Goal: Register for event/course

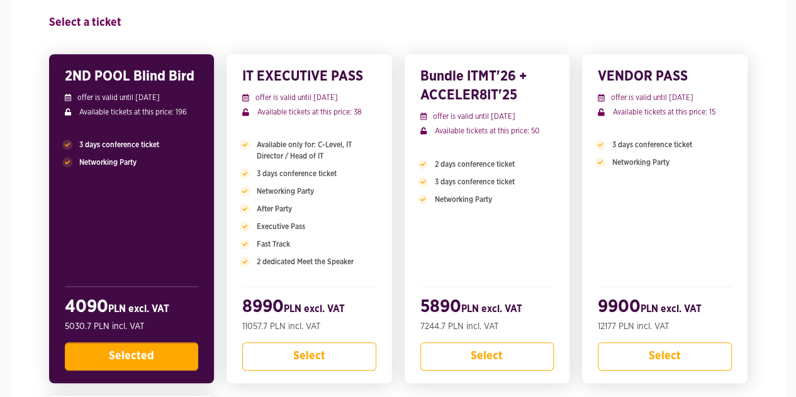
scroll to position [283, 0]
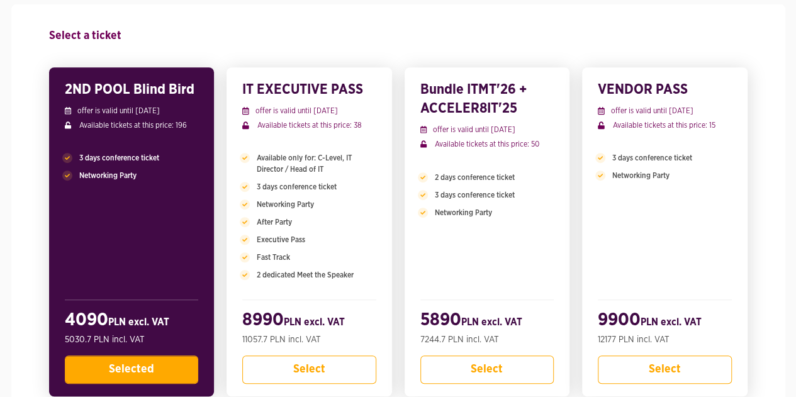
drag, startPoint x: 795, startPoint y: 86, endPoint x: 786, endPoint y: 108, distance: 23.1
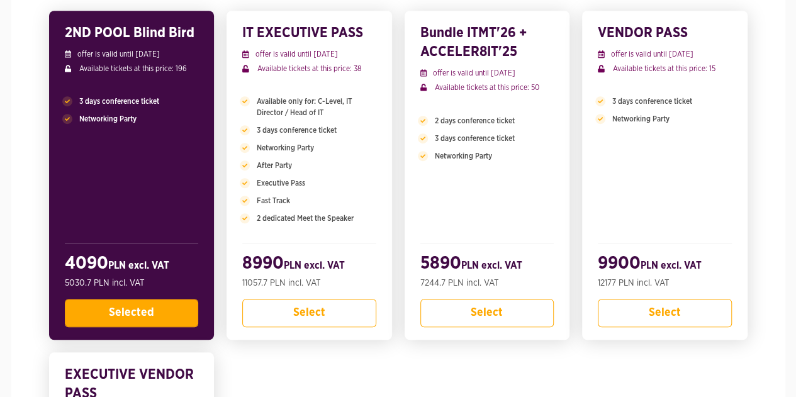
scroll to position [333, 0]
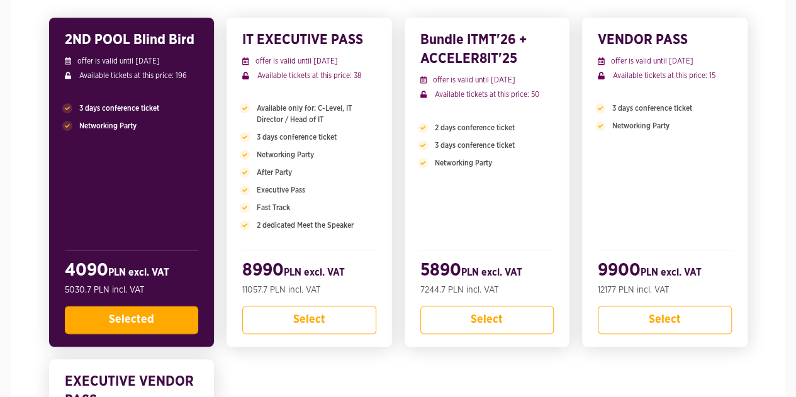
click at [132, 314] on span "Selected" at bounding box center [131, 319] width 45 height 11
click at [141, 320] on span "Selected" at bounding box center [131, 319] width 45 height 11
drag, startPoint x: 293, startPoint y: 378, endPoint x: 299, endPoint y: 391, distance: 13.8
click at [299, 391] on div "2ND POOL Blind Bird offer is valid until [DATE] Available tickets at this price…" at bounding box center [398, 330] width 711 height 639
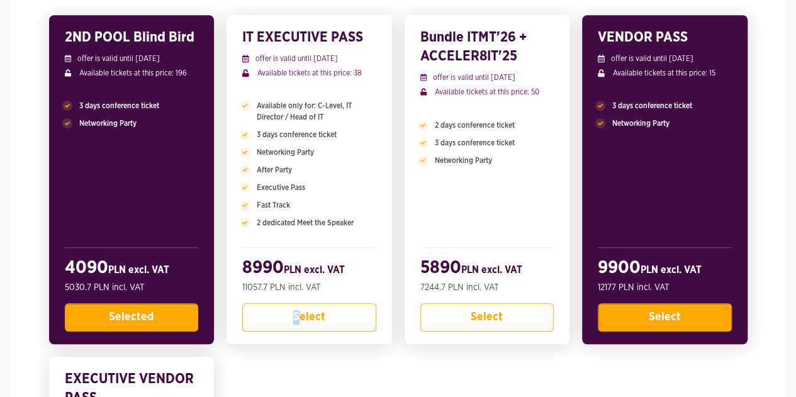
click at [621, 317] on button "Select" at bounding box center [665, 317] width 134 height 28
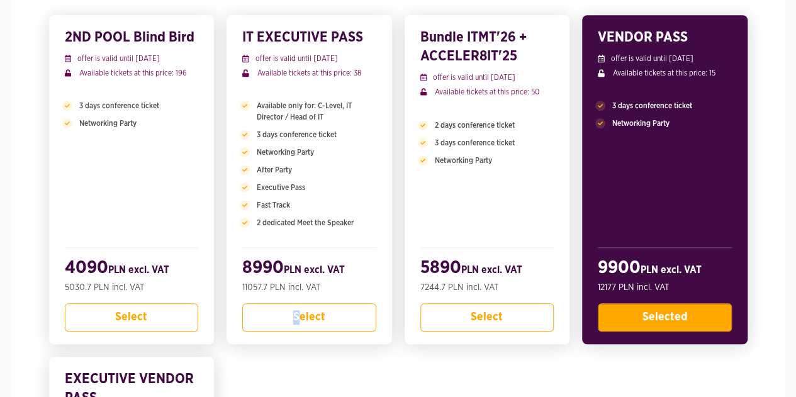
drag, startPoint x: 649, startPoint y: 328, endPoint x: 651, endPoint y: 344, distance: 16.5
click at [651, 344] on div "2ND POOL Blind Bird offer is valid until [DATE] Available tickets at this price…" at bounding box center [398, 328] width 711 height 639
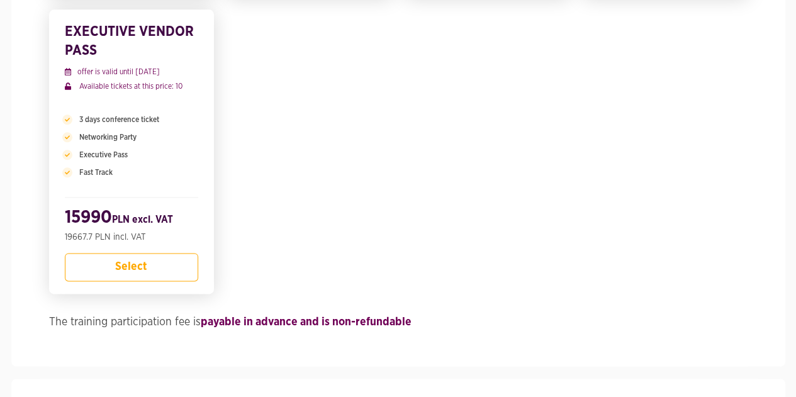
scroll to position [1030, 0]
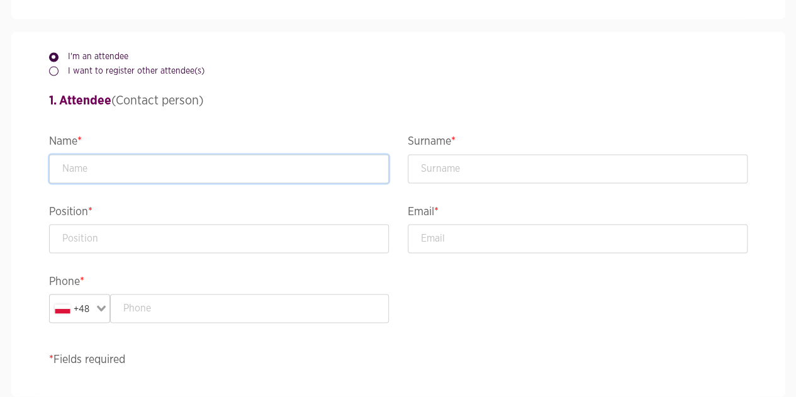
click at [77, 154] on input "text" at bounding box center [219, 168] width 340 height 29
